Goal: Task Accomplishment & Management: Use online tool/utility

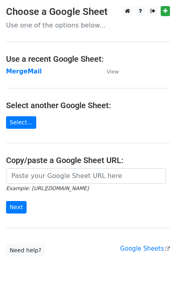
click at [28, 75] on td "MergeMail" at bounding box center [52, 71] width 93 height 9
click at [28, 75] on strong "MergeMail" at bounding box center [24, 71] width 36 height 7
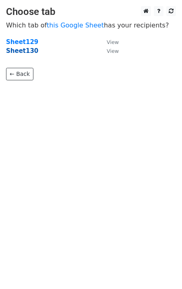
click at [25, 53] on strong "Sheet130" at bounding box center [22, 50] width 32 height 7
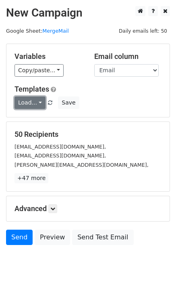
click at [29, 108] on link "Load..." at bounding box center [30, 102] width 31 height 13
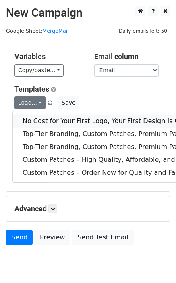
click at [38, 117] on link "No Cost for Your First Logo, Your First Design Is On Us!" at bounding box center [130, 121] width 235 height 13
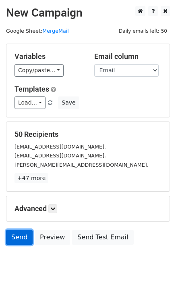
click at [13, 242] on link "Send" at bounding box center [19, 236] width 27 height 15
